Goal: Task Accomplishment & Management: Complete application form

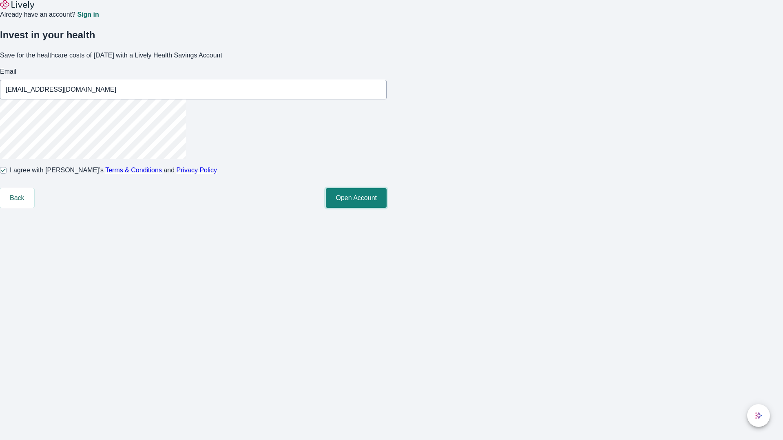
click at [386, 208] on button "Open Account" at bounding box center [356, 198] width 61 height 20
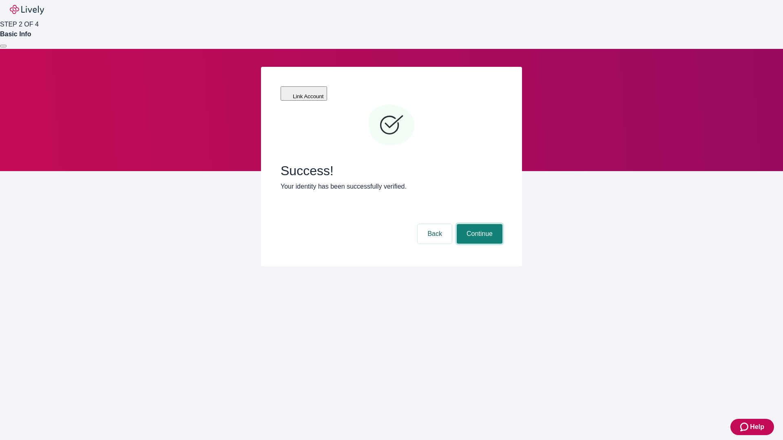
click at [478, 224] on button "Continue" at bounding box center [480, 234] width 46 height 20
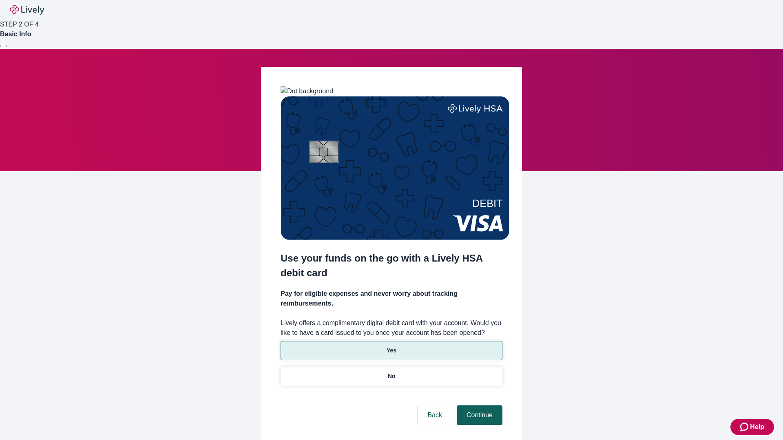
click at [391, 372] on p "No" at bounding box center [392, 376] width 8 height 9
click at [478, 406] on button "Continue" at bounding box center [480, 416] width 46 height 20
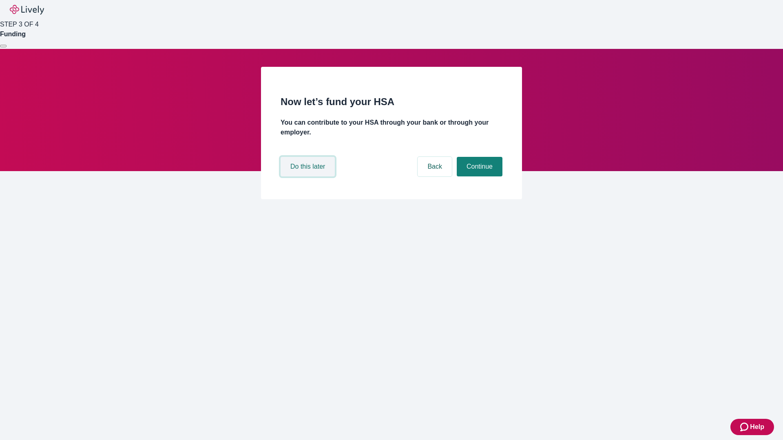
click at [309, 177] on button "Do this later" at bounding box center [307, 167] width 54 height 20
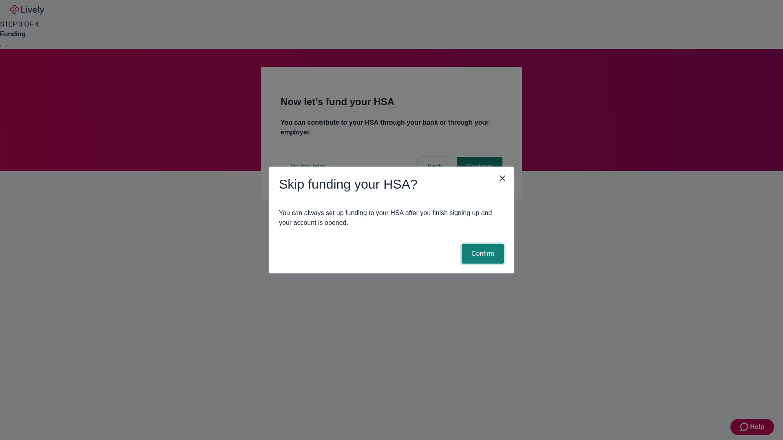
click at [481, 254] on button "Confirm" at bounding box center [482, 254] width 42 height 20
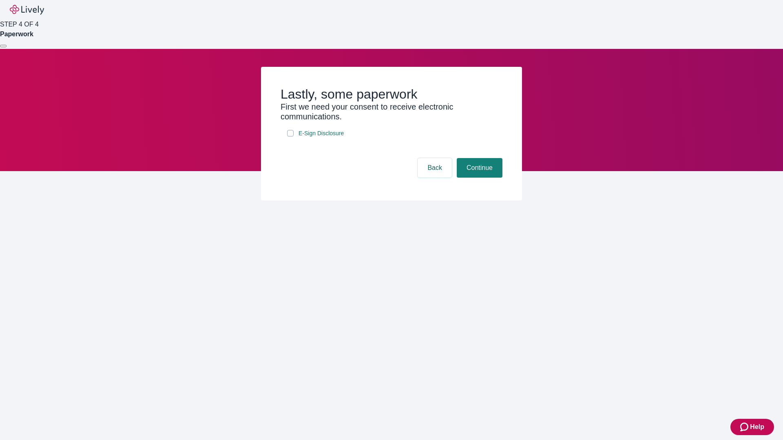
click at [290, 137] on input "E-Sign Disclosure" at bounding box center [290, 133] width 7 height 7
checkbox input "true"
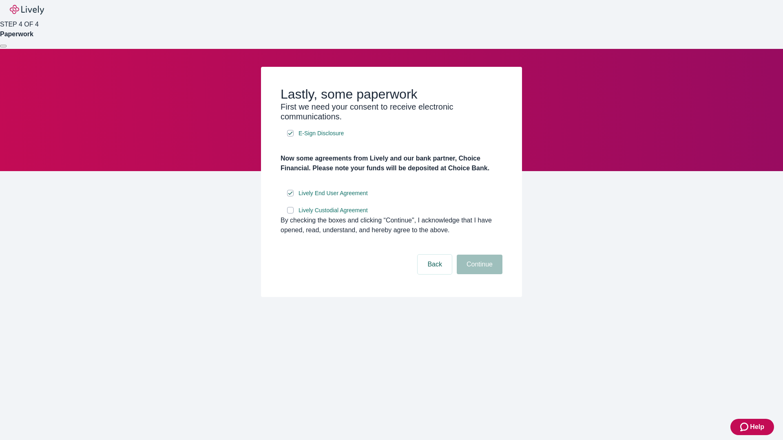
click at [290, 214] on input "Lively Custodial Agreement" at bounding box center [290, 210] width 7 height 7
checkbox input "true"
click at [478, 274] on button "Continue" at bounding box center [480, 265] width 46 height 20
